Goal: Participate in discussion: Engage in conversation with other users on a specific topic

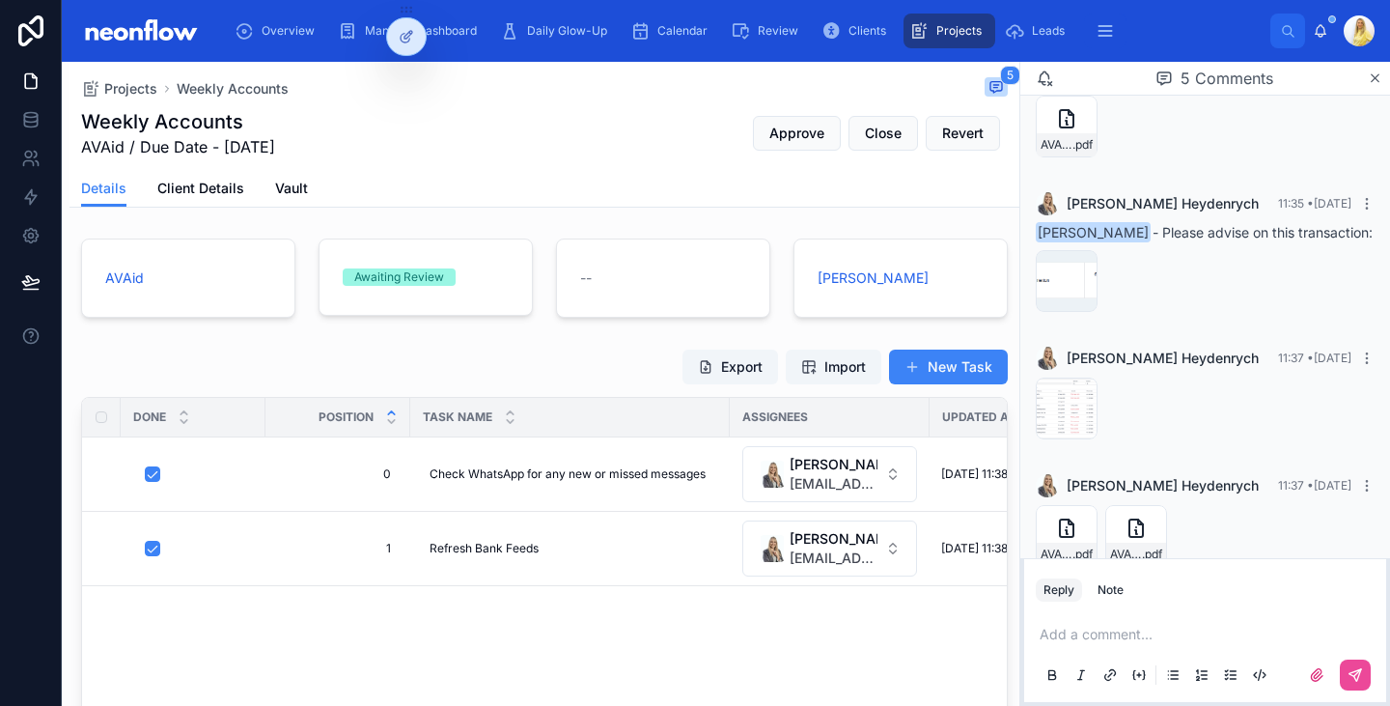
scroll to position [368, 0]
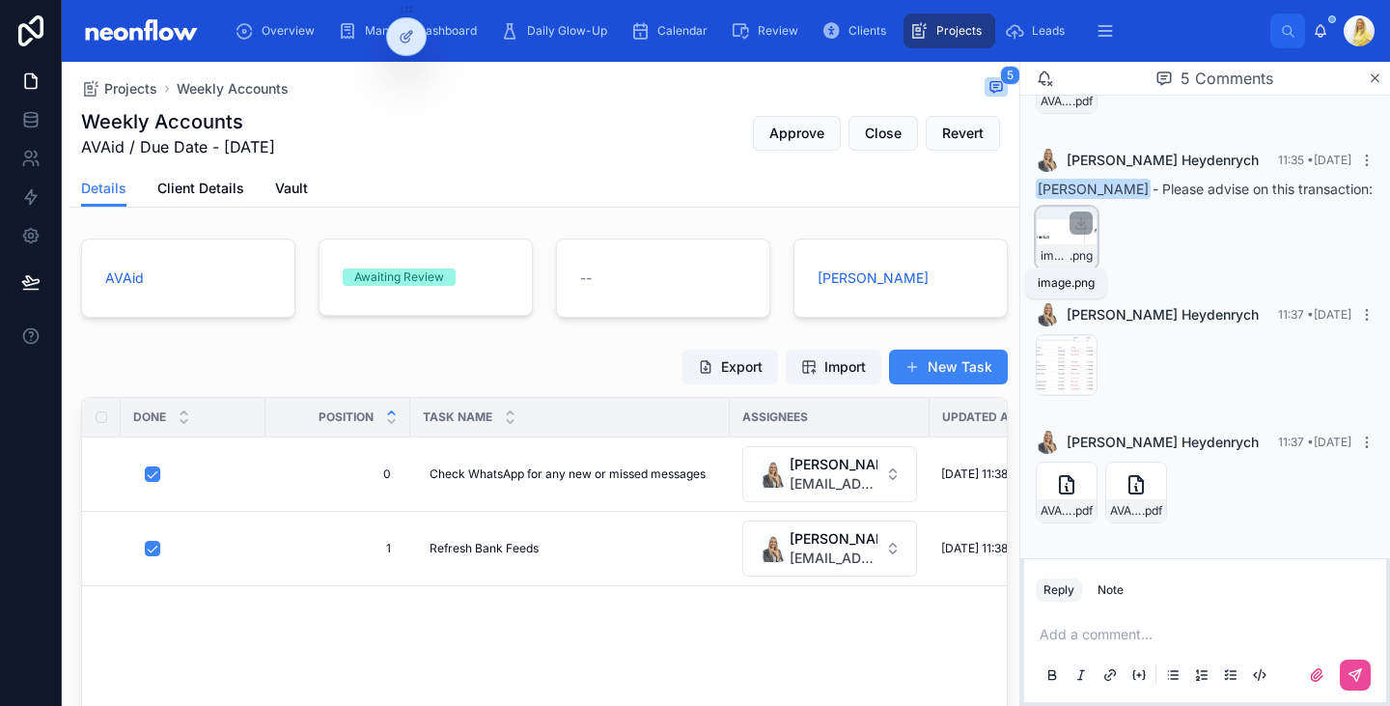
click at [1054, 251] on span "image" at bounding box center [1055, 255] width 29 height 15
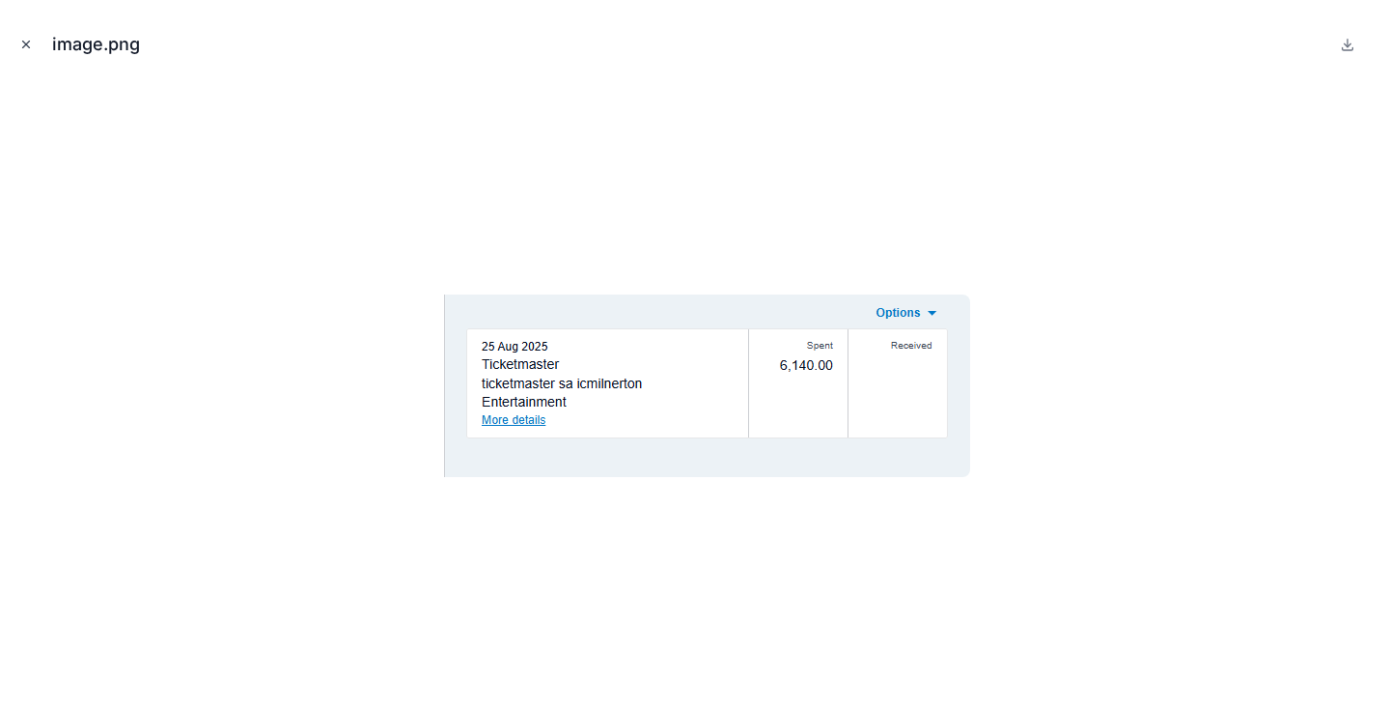
click at [33, 42] on button "Close modal" at bounding box center [25, 44] width 21 height 21
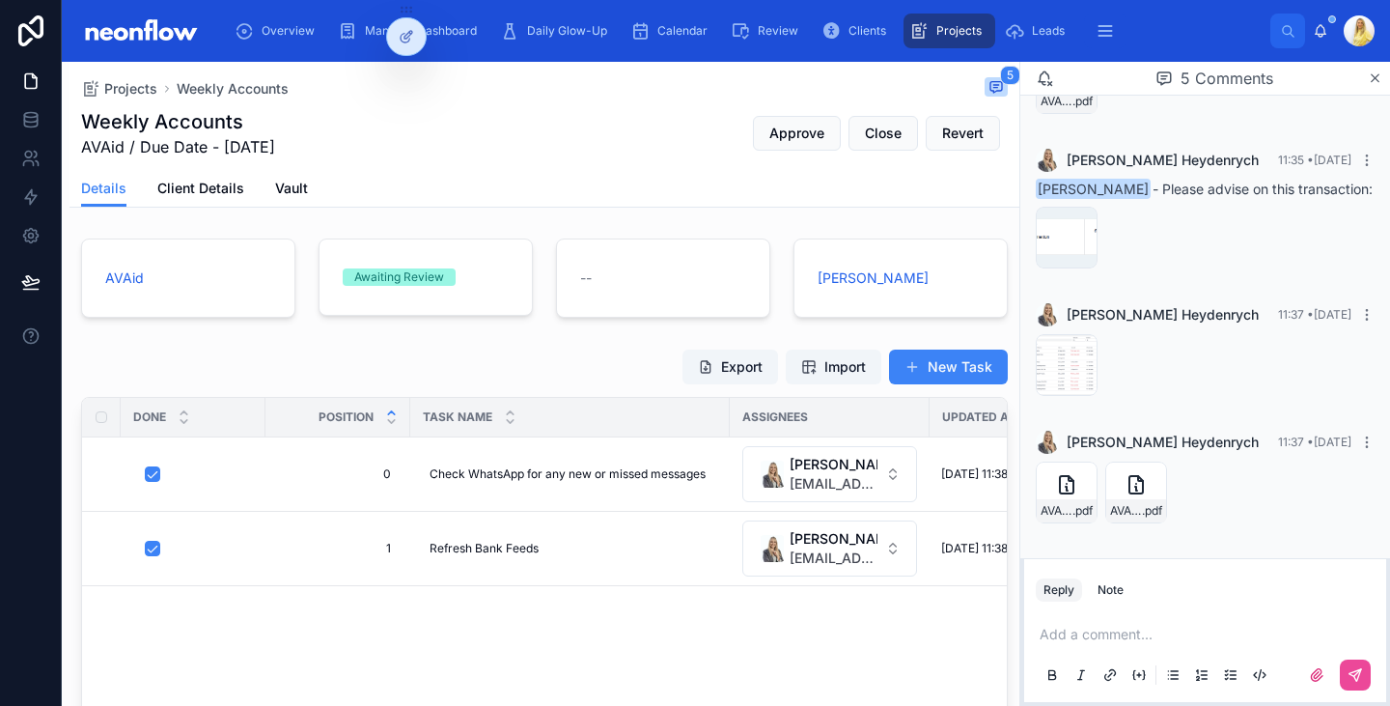
click at [1078, 649] on div "Add a comment..." at bounding box center [1205, 653] width 339 height 81
click at [1098, 635] on p at bounding box center [1209, 634] width 339 height 19
click at [1360, 659] on button at bounding box center [1355, 674] width 31 height 31
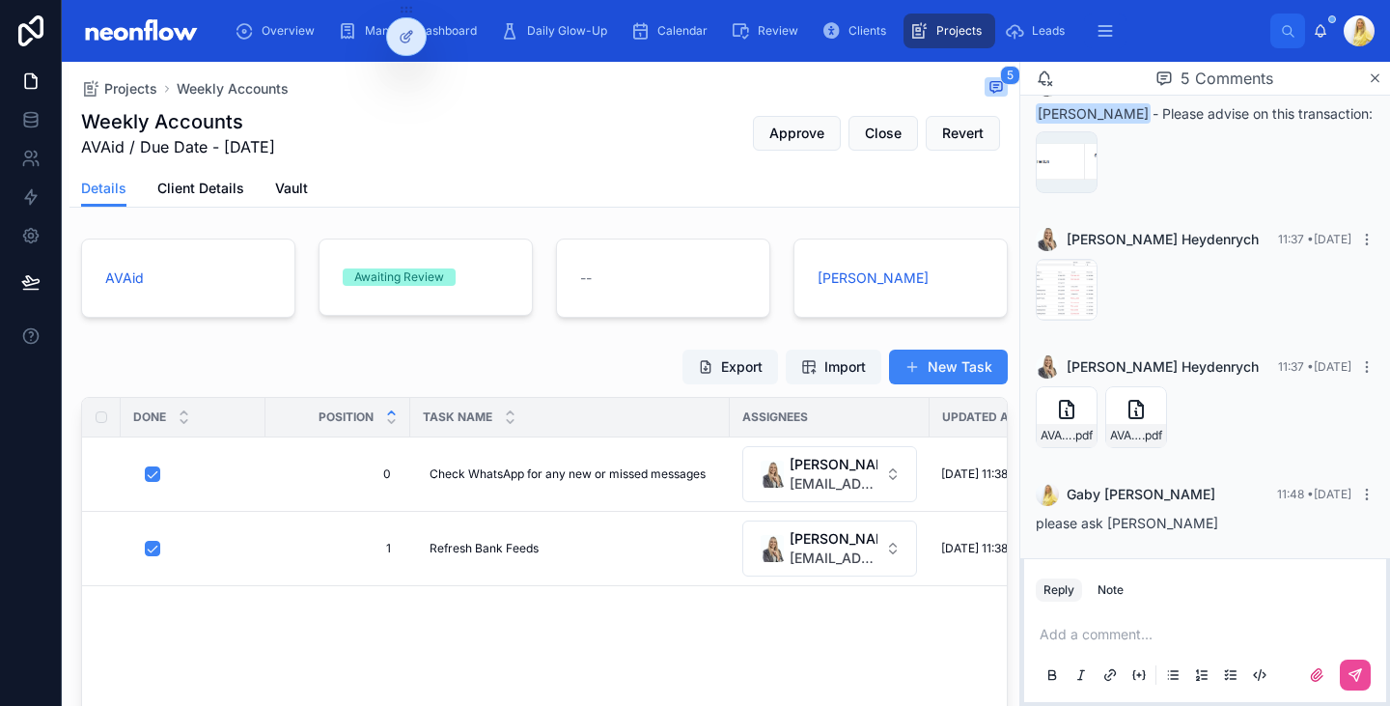
scroll to position [445, 0]
